Goal: Task Accomplishment & Management: Manage account settings

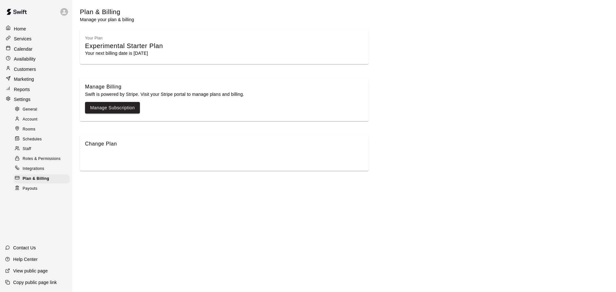
click at [35, 111] on span "General" at bounding box center [30, 110] width 15 height 6
select select "**"
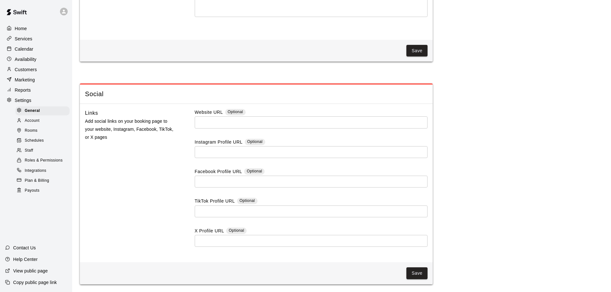
scroll to position [1577, 0]
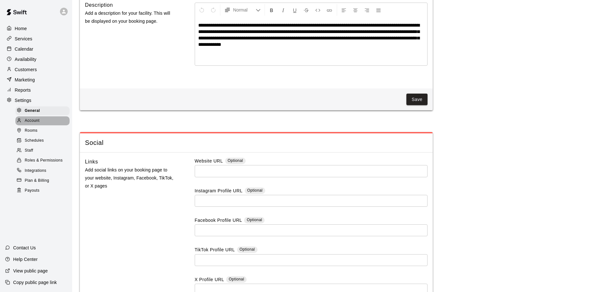
click at [24, 121] on div at bounding box center [21, 121] width 8 height 6
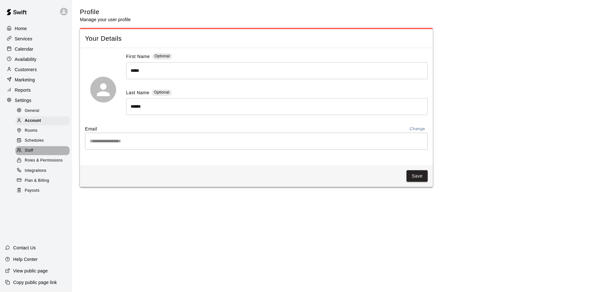
click at [31, 154] on span "Staff" at bounding box center [29, 151] width 8 height 6
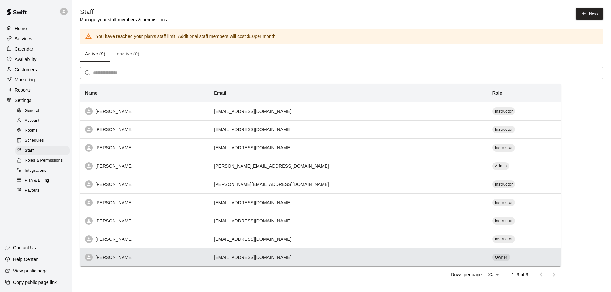
click at [126, 258] on div "[PERSON_NAME]" at bounding box center [144, 258] width 119 height 8
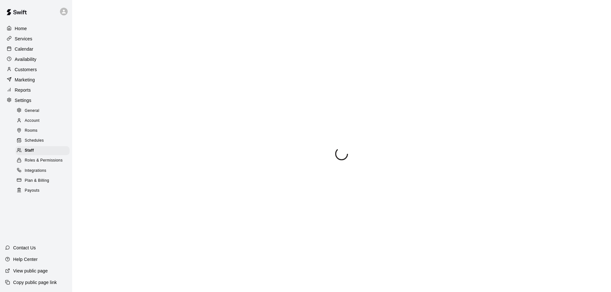
select select "**"
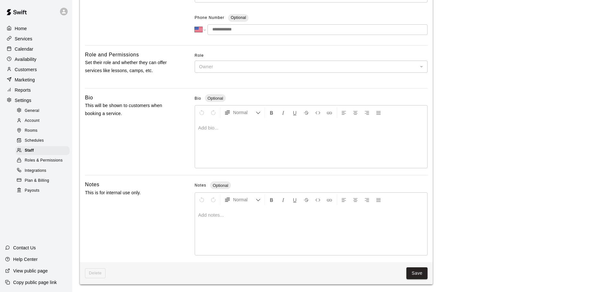
scroll to position [130, 0]
click at [20, 260] on p "Help Center" at bounding box center [25, 259] width 24 height 6
click at [25, 71] on p "Customers" at bounding box center [26, 69] width 22 height 6
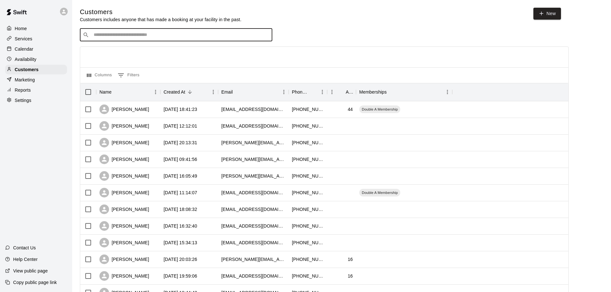
click at [152, 37] on input "Search customers by name or email" at bounding box center [181, 35] width 178 height 6
type input "********"
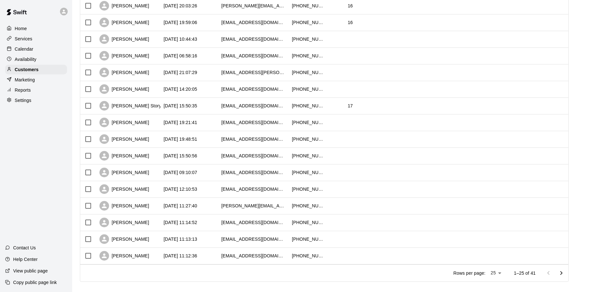
scroll to position [257, 0]
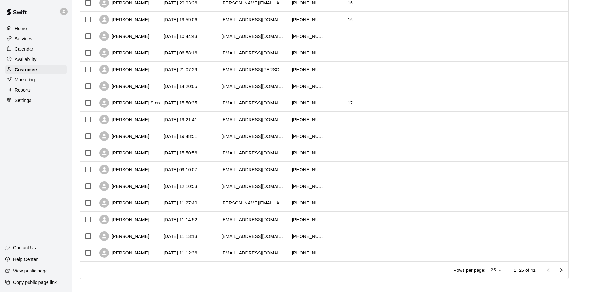
click at [565, 269] on icon "Go to next page" at bounding box center [562, 271] width 8 height 8
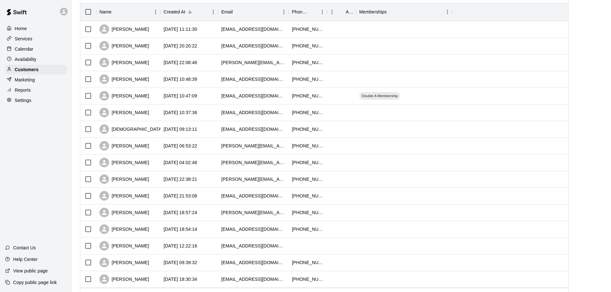
scroll to position [112, 0]
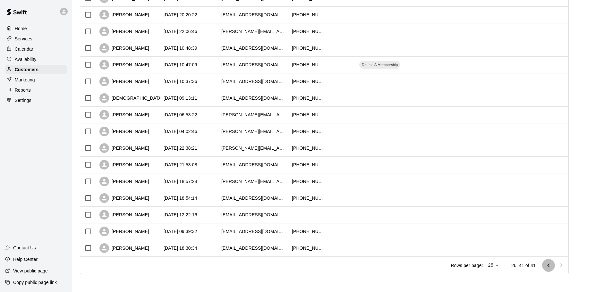
click at [552, 265] on icon "Go to previous page" at bounding box center [549, 266] width 8 height 8
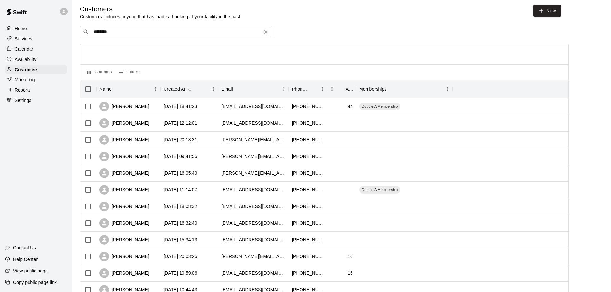
scroll to position [0, 0]
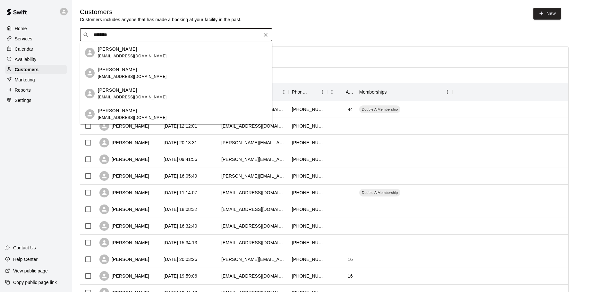
drag, startPoint x: 90, startPoint y: 33, endPoint x: 81, endPoint y: 31, distance: 10.1
click at [81, 31] on div "​ ******** ​" at bounding box center [176, 35] width 192 height 13
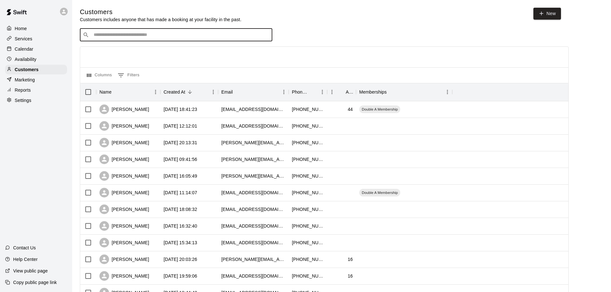
click at [140, 32] on div "​ ​" at bounding box center [176, 35] width 192 height 13
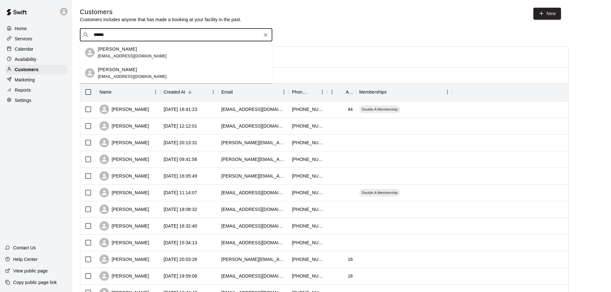
type input "*******"
click at [133, 46] on div "[PERSON_NAME]" at bounding box center [132, 49] width 69 height 7
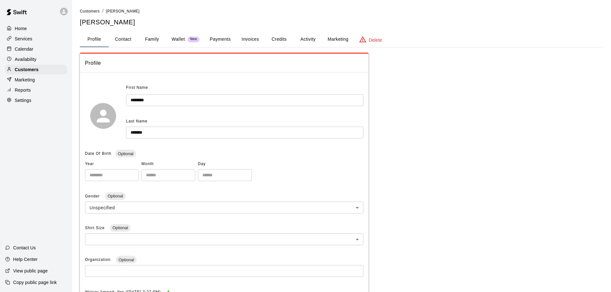
click at [181, 41] on p "Wallet" at bounding box center [178, 39] width 13 height 7
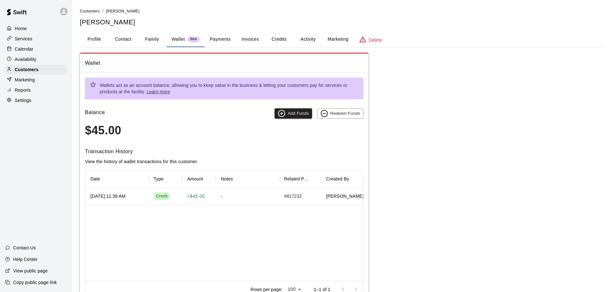
scroll to position [25, 0]
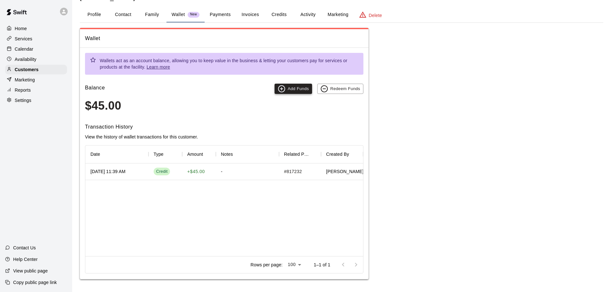
click at [280, 87] on icon "button" at bounding box center [282, 89] width 8 height 8
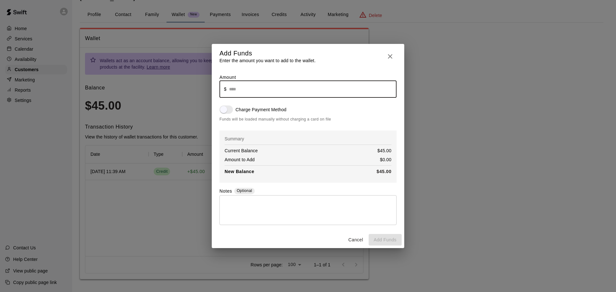
click at [264, 90] on input "text" at bounding box center [312, 89] width 167 height 17
drag, startPoint x: 246, startPoint y: 90, endPoint x: 209, endPoint y: 86, distance: 36.5
click at [209, 86] on div "Add Funds Enter the amount you want to add to the wallet. Amount ​ $ * ​ Charge…" at bounding box center [308, 146] width 616 height 292
type input "****"
click at [358, 240] on button "Cancel" at bounding box center [356, 240] width 21 height 12
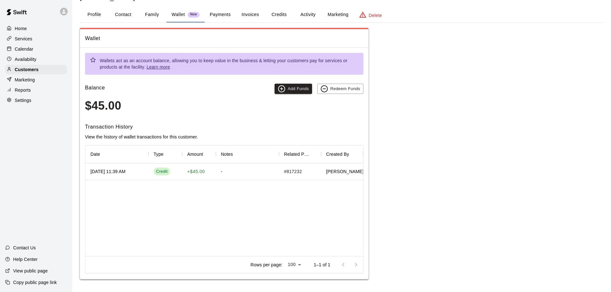
click at [21, 93] on p "Reports" at bounding box center [23, 90] width 16 height 6
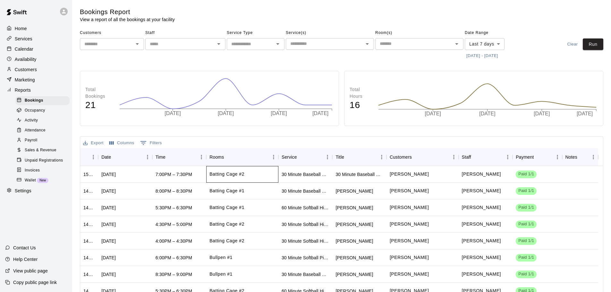
click at [249, 173] on div "Batting Cage #2" at bounding box center [242, 174] width 72 height 17
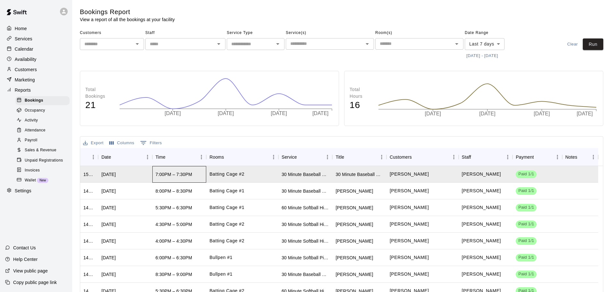
click at [169, 176] on div "7:00PM – 7:30PM" at bounding box center [174, 174] width 37 height 6
click at [526, 175] on span "Paid 1/1" at bounding box center [526, 174] width 21 height 6
click at [477, 172] on p "[PERSON_NAME]" at bounding box center [481, 174] width 39 height 7
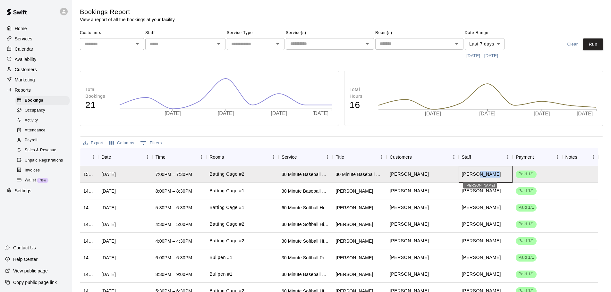
click at [477, 172] on p "[PERSON_NAME]" at bounding box center [481, 174] width 39 height 7
click at [474, 172] on p "[PERSON_NAME]" at bounding box center [481, 174] width 39 height 7
click at [484, 179] on body "Home Services Calendar Availability Customers Marketing Reports Bookings Occupa…" at bounding box center [305, 181] width 611 height 363
click at [40, 151] on span "Sales & Revenue" at bounding box center [41, 150] width 32 height 6
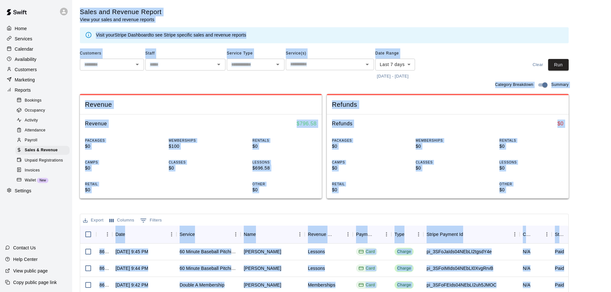
click at [398, 210] on div "Sales and Revenue Report View your sales and revenue reports Visit your Stripe …" at bounding box center [324, 223] width 489 height 431
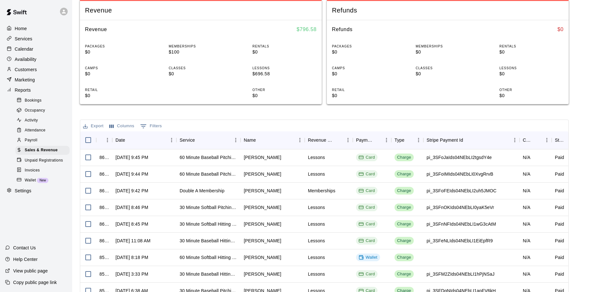
scroll to position [96, 0]
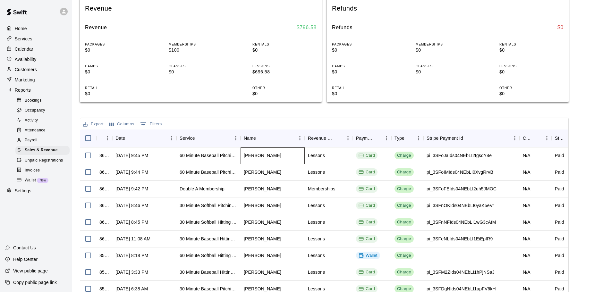
click at [252, 157] on div "[PERSON_NAME]" at bounding box center [263, 155] width 38 height 6
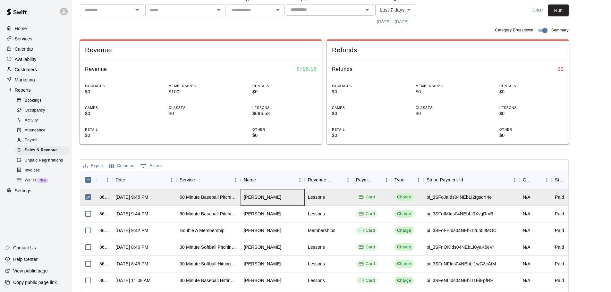
scroll to position [0, 0]
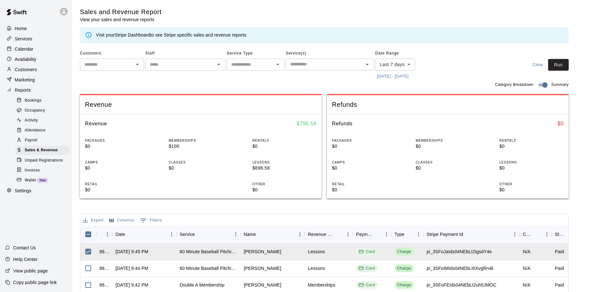
click at [33, 172] on span "Invoices" at bounding box center [32, 170] width 15 height 6
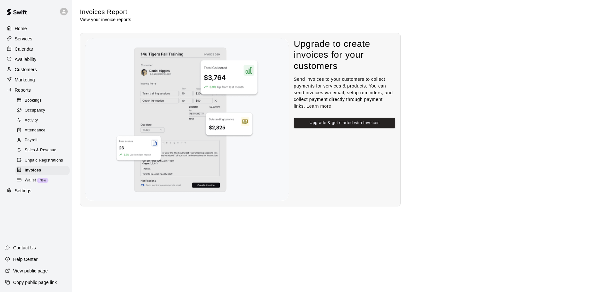
click at [33, 152] on span "Sales & Revenue" at bounding box center [41, 150] width 32 height 6
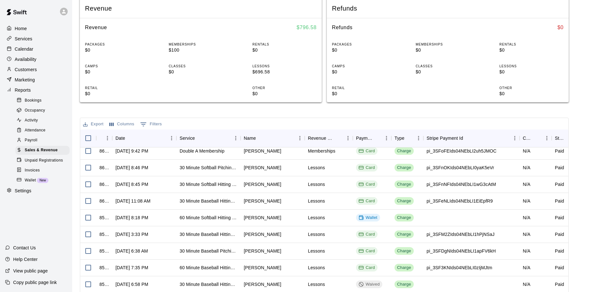
scroll to position [61, 0]
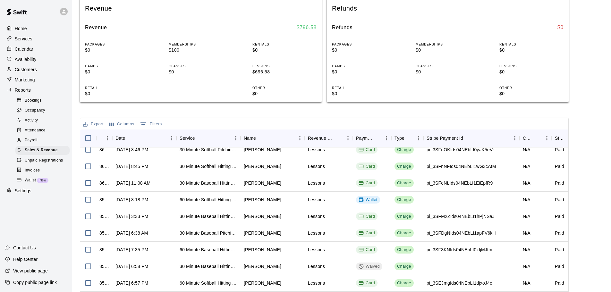
click at [152, 127] on button "0 Filters" at bounding box center [151, 124] width 25 height 10
click at [36, 104] on span "Bookings" at bounding box center [33, 101] width 17 height 6
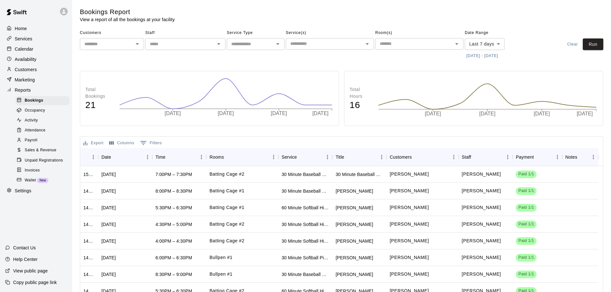
click at [37, 43] on div "Services" at bounding box center [36, 39] width 62 height 10
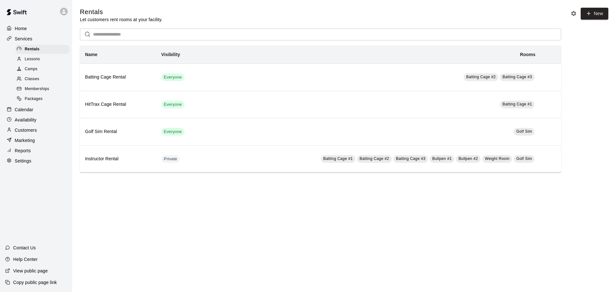
click at [38, 60] on span "Lessons" at bounding box center [32, 59] width 15 height 6
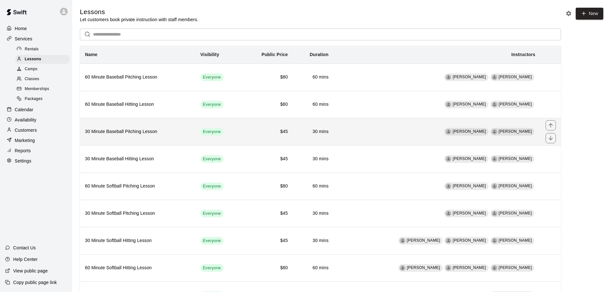
click at [248, 135] on td "$45" at bounding box center [267, 131] width 51 height 27
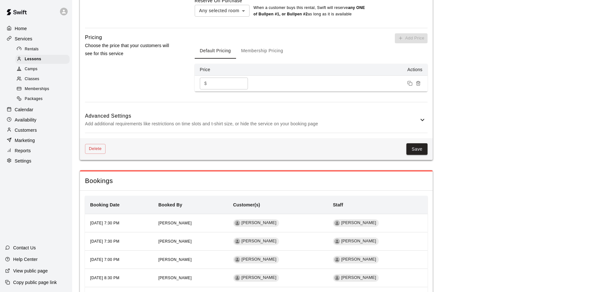
scroll to position [473, 0]
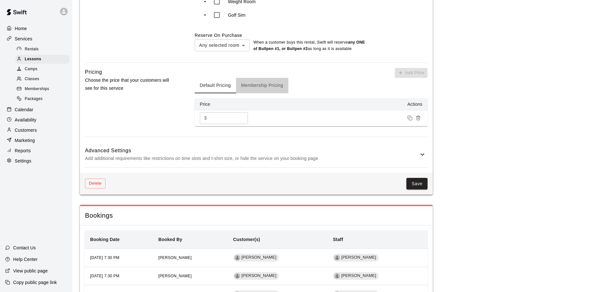
click at [268, 89] on button "Membership Pricing" at bounding box center [262, 85] width 52 height 15
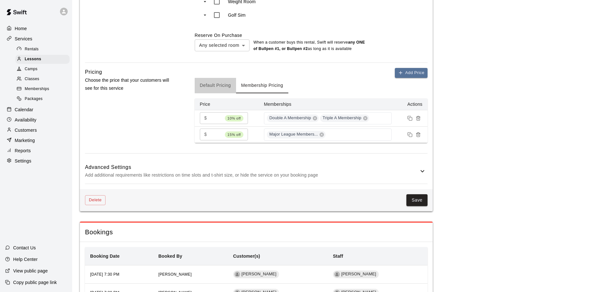
click at [223, 86] on button "Default Pricing" at bounding box center [215, 85] width 41 height 15
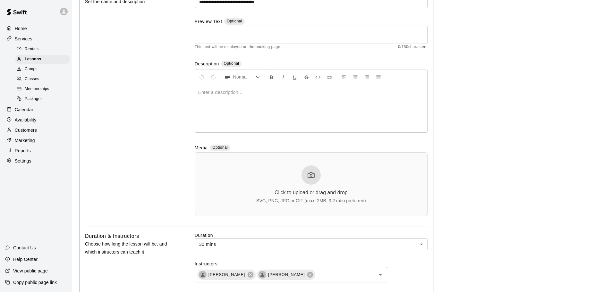
scroll to position [0, 0]
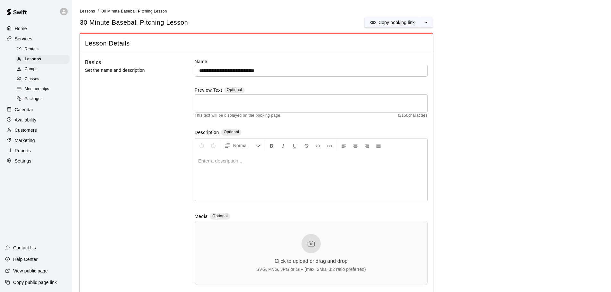
click at [29, 131] on p "Customers" at bounding box center [26, 130] width 22 height 6
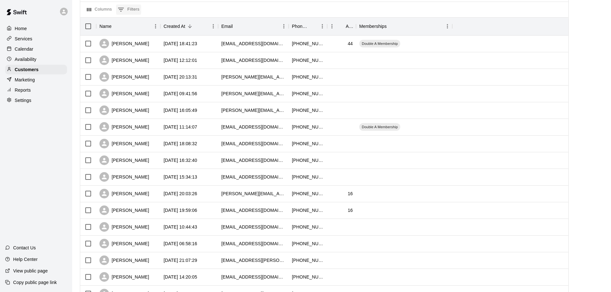
scroll to position [6, 0]
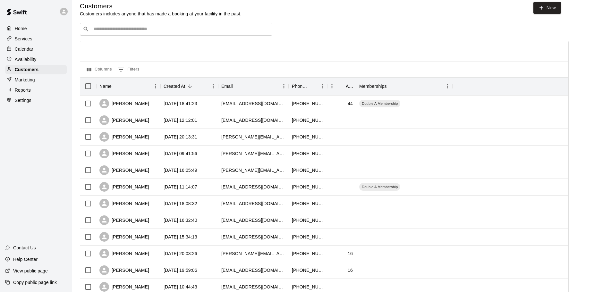
click at [121, 31] on input "Search customers by name or email" at bounding box center [181, 29] width 178 height 6
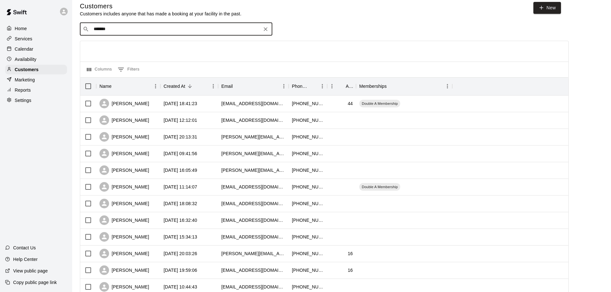
type input "*******"
click at [120, 32] on input "*******" at bounding box center [176, 29] width 168 height 6
click at [119, 49] on span "[EMAIL_ADDRESS][DOMAIN_NAME]" at bounding box center [132, 50] width 69 height 4
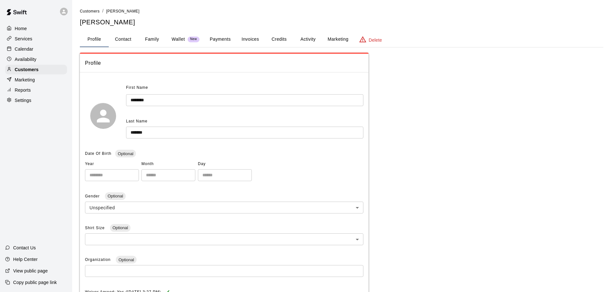
click at [187, 34] on button "Wallet New" at bounding box center [185, 39] width 38 height 15
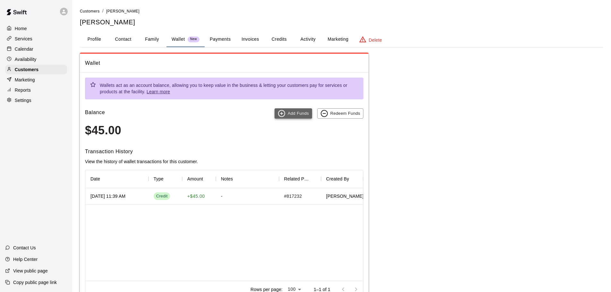
click at [281, 113] on icon "button" at bounding box center [282, 114] width 8 height 8
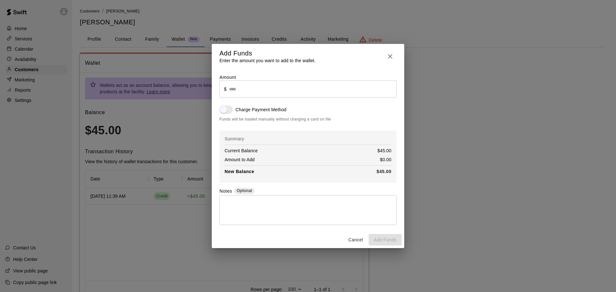
click at [238, 91] on input "text" at bounding box center [312, 89] width 167 height 17
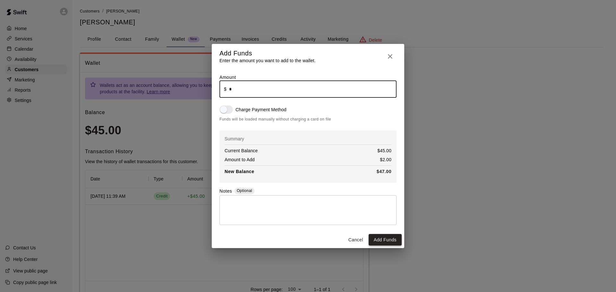
type input "****"
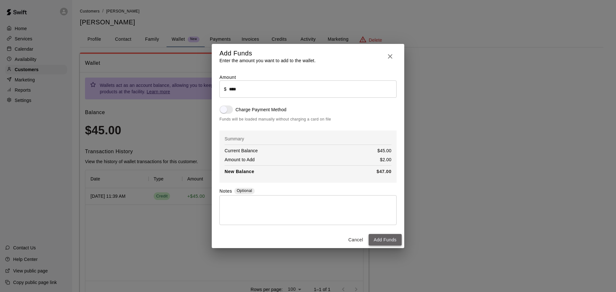
click at [383, 240] on button "Add Funds" at bounding box center [385, 240] width 33 height 12
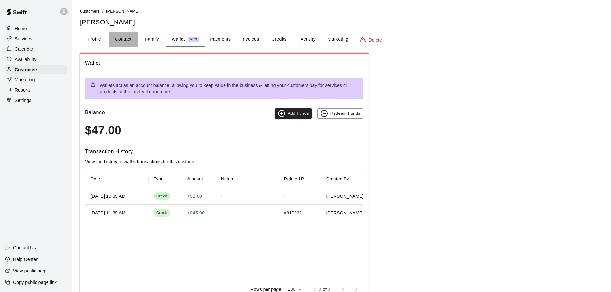
click at [127, 39] on button "Contact" at bounding box center [123, 39] width 29 height 15
select select "**"
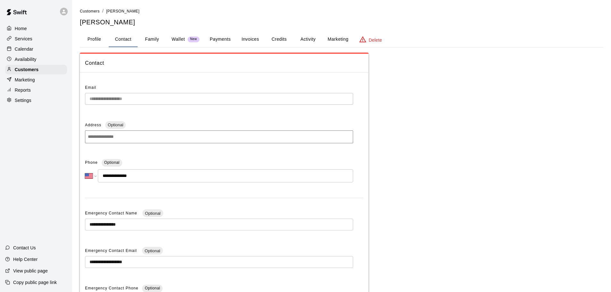
click at [33, 29] on div "Home" at bounding box center [36, 29] width 62 height 10
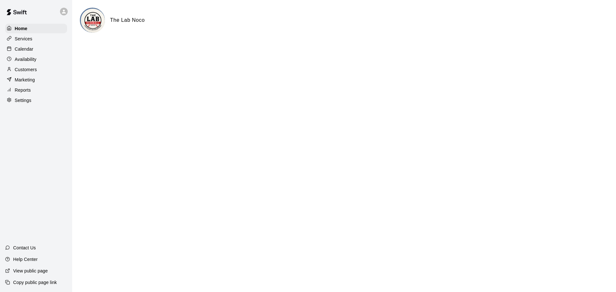
click at [23, 258] on p "Help Center" at bounding box center [25, 259] width 24 height 6
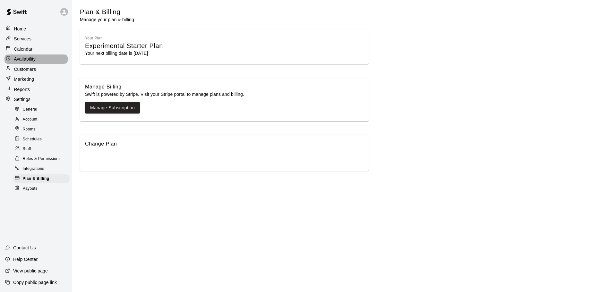
click at [27, 59] on p "Availability" at bounding box center [25, 59] width 22 height 6
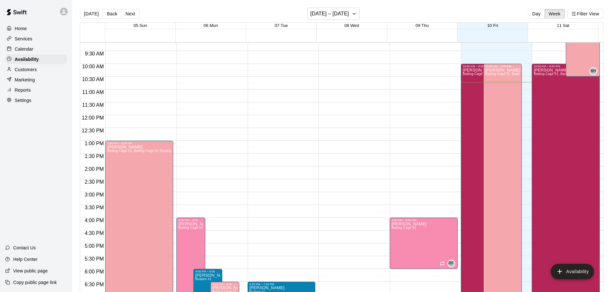
scroll to position [135, 0]
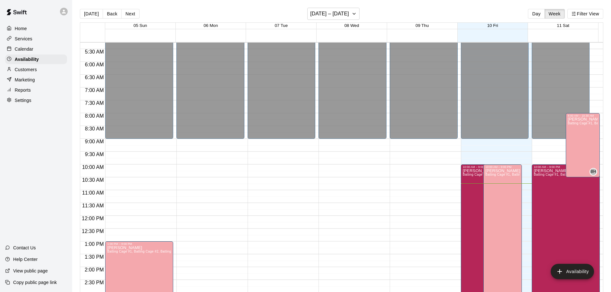
click at [27, 50] on p "Calendar" at bounding box center [24, 49] width 19 height 6
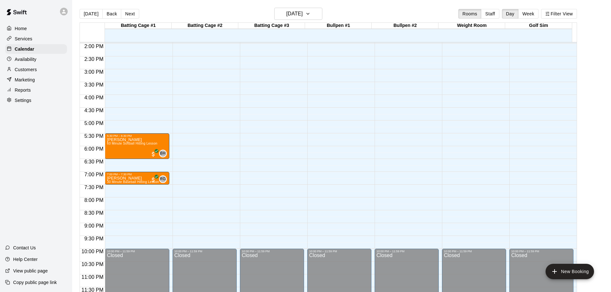
scroll to position [360, 0]
drag, startPoint x: 33, startPoint y: 63, endPoint x: 48, endPoint y: 64, distance: 15.2
click at [33, 63] on p "Availability" at bounding box center [26, 59] width 22 height 6
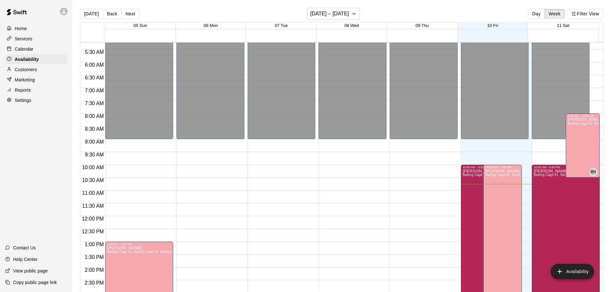
scroll to position [116, 0]
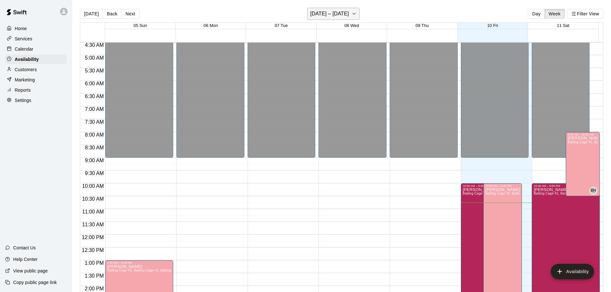
click at [352, 16] on icon "button" at bounding box center [354, 14] width 5 height 8
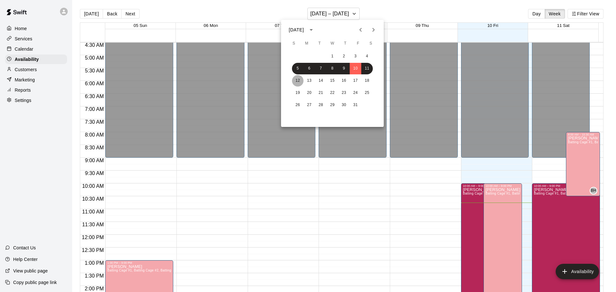
click at [298, 81] on button "12" at bounding box center [298, 81] width 12 height 12
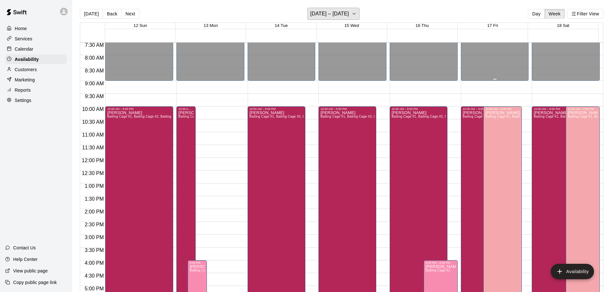
scroll to position [231, 0]
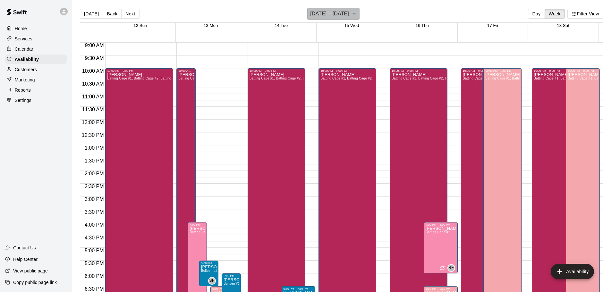
click at [337, 11] on h6 "October 12 – 18" at bounding box center [329, 13] width 39 height 9
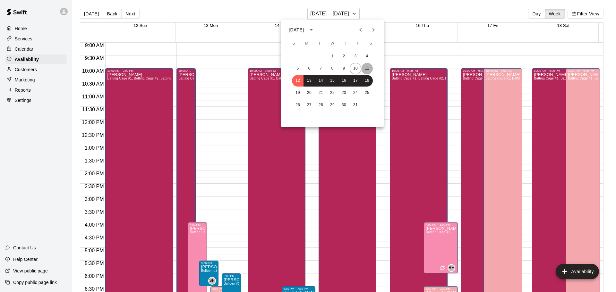
click at [369, 68] on button "11" at bounding box center [367, 69] width 12 height 12
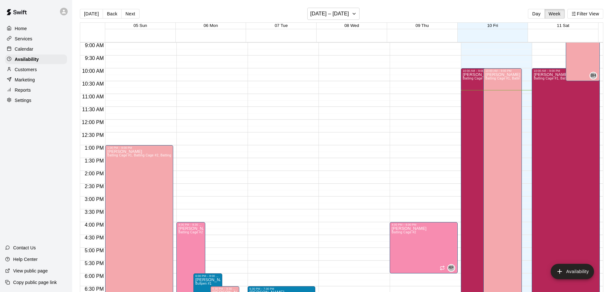
click at [16, 100] on p "Settings" at bounding box center [23, 100] width 17 height 6
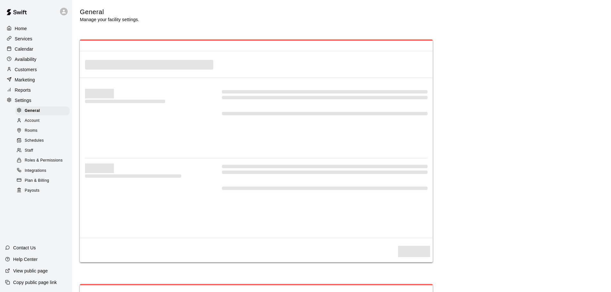
select select "**"
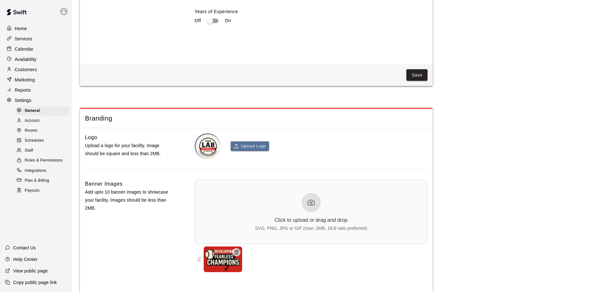
scroll to position [1345, 0]
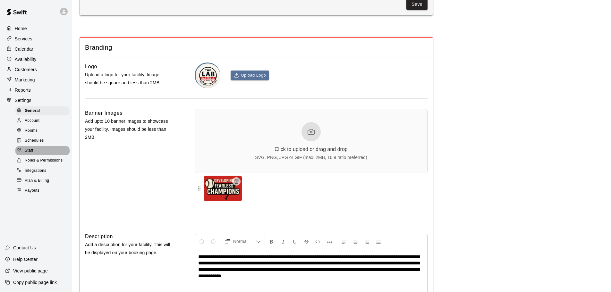
click at [30, 152] on span "Staff" at bounding box center [29, 151] width 8 height 6
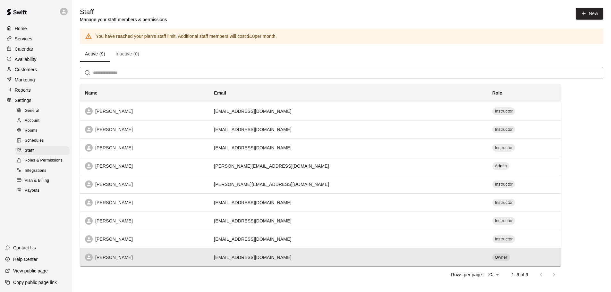
click at [133, 259] on div "[PERSON_NAME]" at bounding box center [144, 258] width 119 height 8
select select "**"
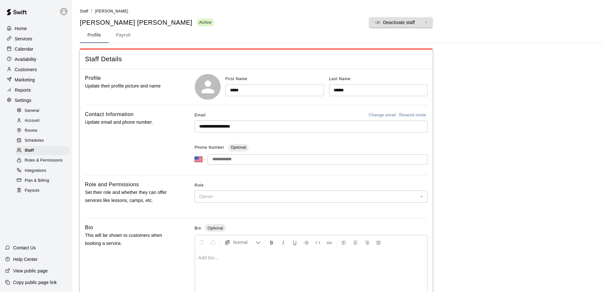
click at [236, 158] on input "tel" at bounding box center [318, 159] width 220 height 11
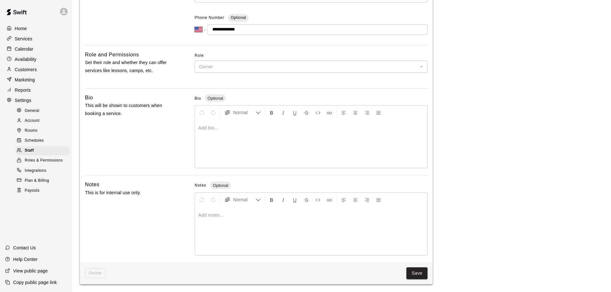
scroll to position [130, 0]
type input "**********"
click at [414, 278] on button "Save" at bounding box center [416, 274] width 21 height 12
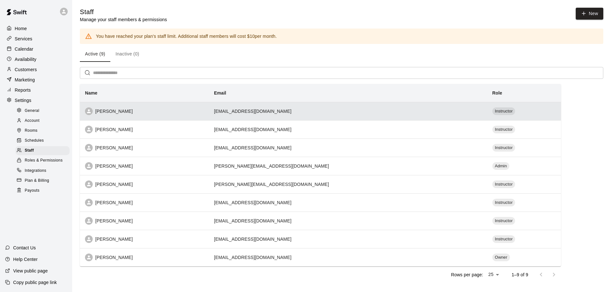
click at [131, 115] on div "[PERSON_NAME]" at bounding box center [144, 111] width 119 height 8
select select "**"
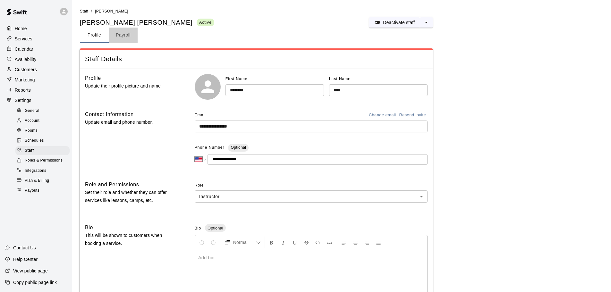
click at [122, 35] on button "Payroll" at bounding box center [123, 35] width 29 height 15
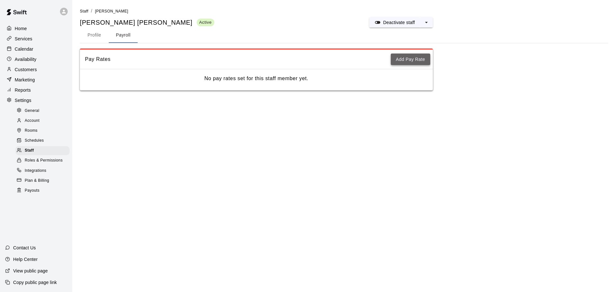
click at [426, 61] on button "Add Pay Rate" at bounding box center [410, 60] width 39 height 12
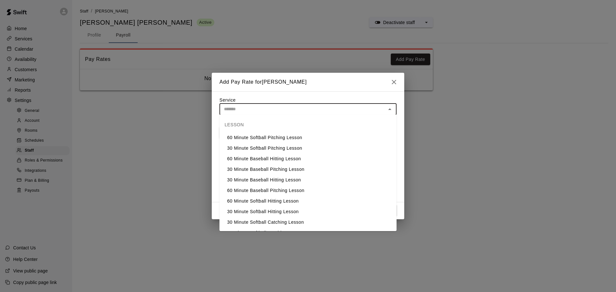
click at [297, 107] on input "text" at bounding box center [302, 109] width 163 height 8
click at [282, 192] on li "60 Minute Baseball Pitching Lesson" at bounding box center [307, 190] width 177 height 11
type input "**********"
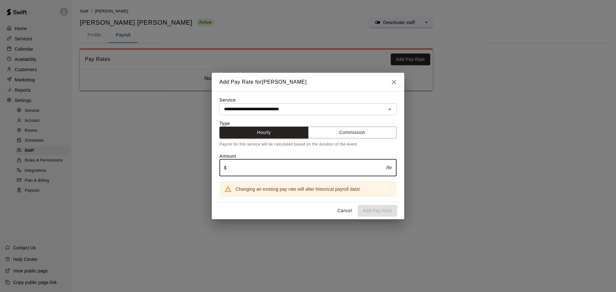
click at [279, 168] on input "text" at bounding box center [306, 167] width 160 height 17
type input "**"
click at [371, 214] on button "Add Pay Rate" at bounding box center [377, 211] width 39 height 12
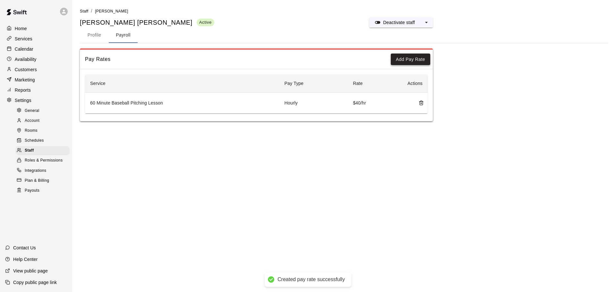
click at [412, 56] on button "Add Pay Rate" at bounding box center [410, 60] width 39 height 12
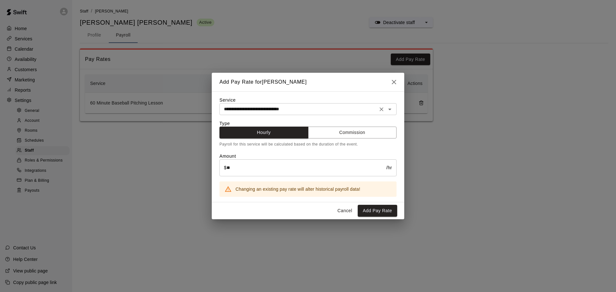
click at [260, 109] on input "**********" at bounding box center [298, 109] width 154 height 8
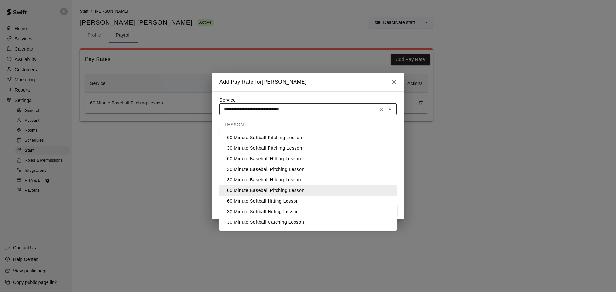
click at [270, 161] on li "60 Minute Baseball Hitting Lesson" at bounding box center [307, 159] width 177 height 11
type input "**********"
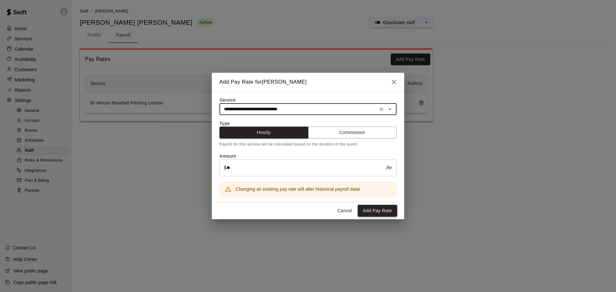
click at [364, 209] on button "Add Pay Rate" at bounding box center [377, 211] width 39 height 12
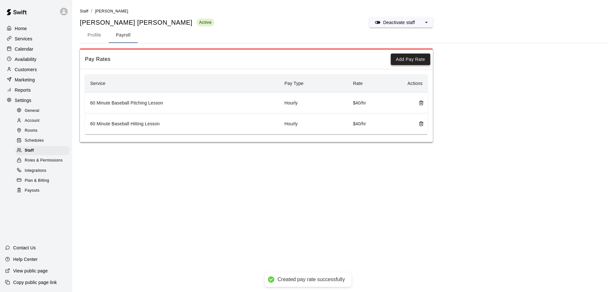
click at [414, 61] on button "Add Pay Rate" at bounding box center [410, 60] width 39 height 12
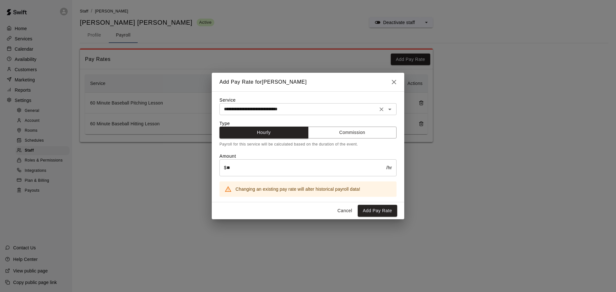
click at [280, 105] on input "**********" at bounding box center [298, 109] width 154 height 8
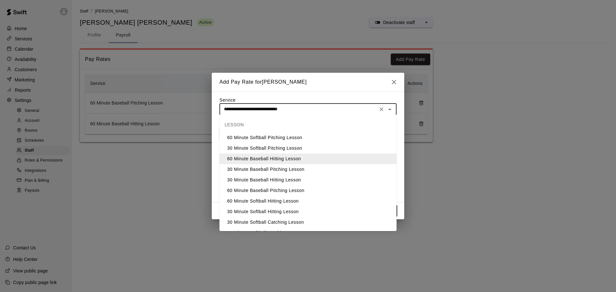
click at [263, 178] on li "30 Minute Baseball Hitting Lesson" at bounding box center [307, 180] width 177 height 11
type input "**********"
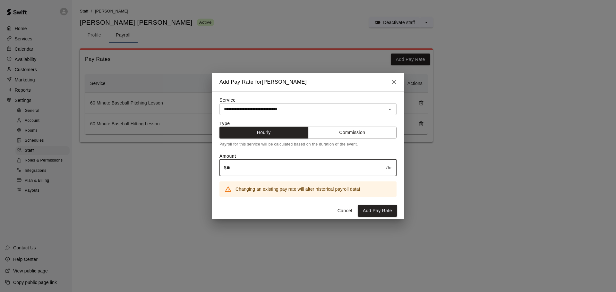
drag, startPoint x: 249, startPoint y: 172, endPoint x: 227, endPoint y: 169, distance: 22.3
click at [227, 169] on input "**" at bounding box center [306, 167] width 160 height 17
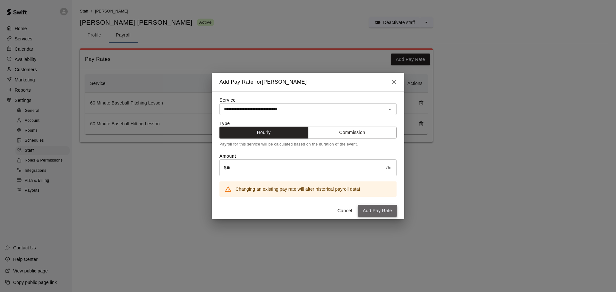
click at [381, 212] on button "Add Pay Rate" at bounding box center [377, 211] width 39 height 12
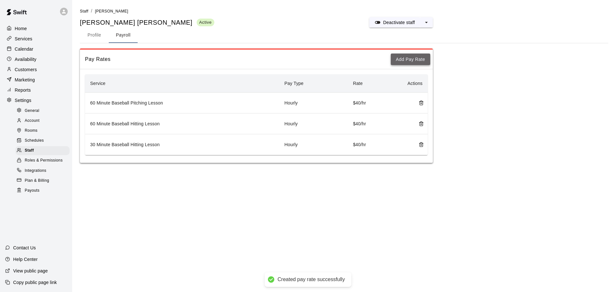
click at [396, 59] on button "Add Pay Rate" at bounding box center [410, 60] width 39 height 12
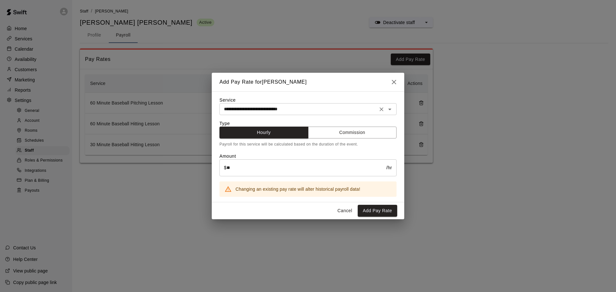
click at [284, 110] on input "**********" at bounding box center [298, 109] width 154 height 8
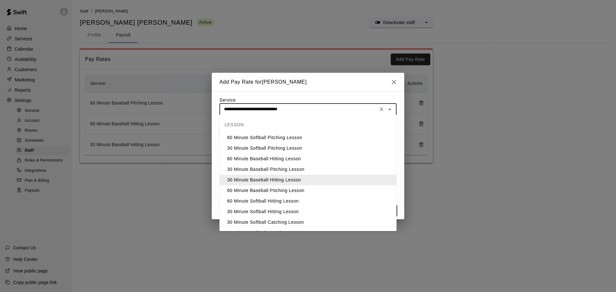
click at [269, 191] on li "60 Minute Baseball Pitching Lesson" at bounding box center [307, 190] width 177 height 11
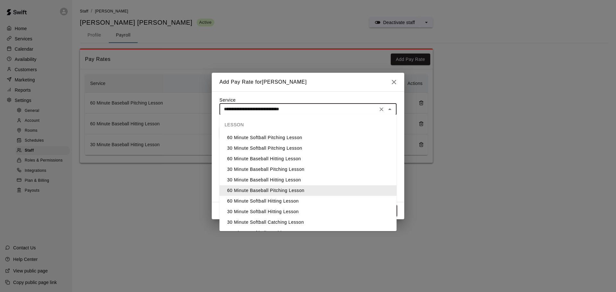
click at [277, 108] on input "**********" at bounding box center [298, 109] width 154 height 8
click at [259, 169] on li "30 Minute Baseball Pitching Lesson" at bounding box center [307, 169] width 177 height 11
type input "**********"
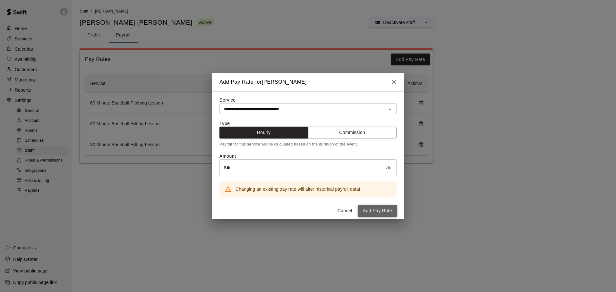
click at [380, 213] on button "Add Pay Rate" at bounding box center [377, 211] width 39 height 12
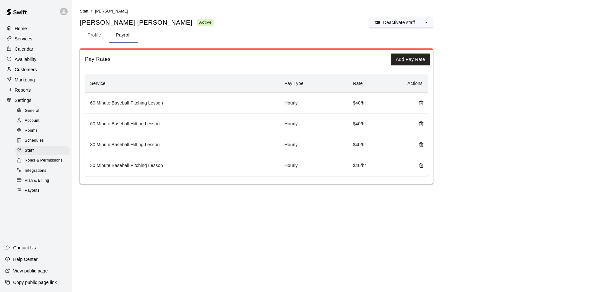
click at [36, 27] on div "Home" at bounding box center [36, 29] width 62 height 10
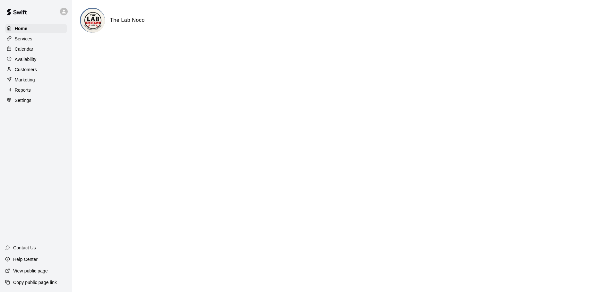
click at [34, 70] on p "Customers" at bounding box center [26, 69] width 22 height 6
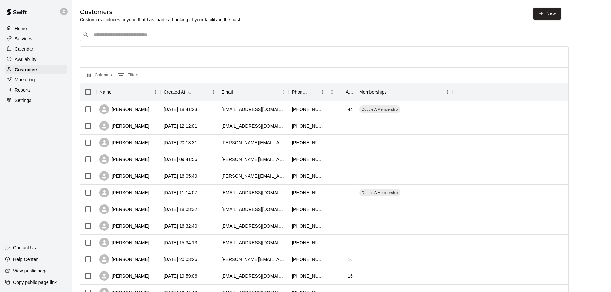
scroll to position [32, 0]
